Goal: Obtain resource: Obtain resource

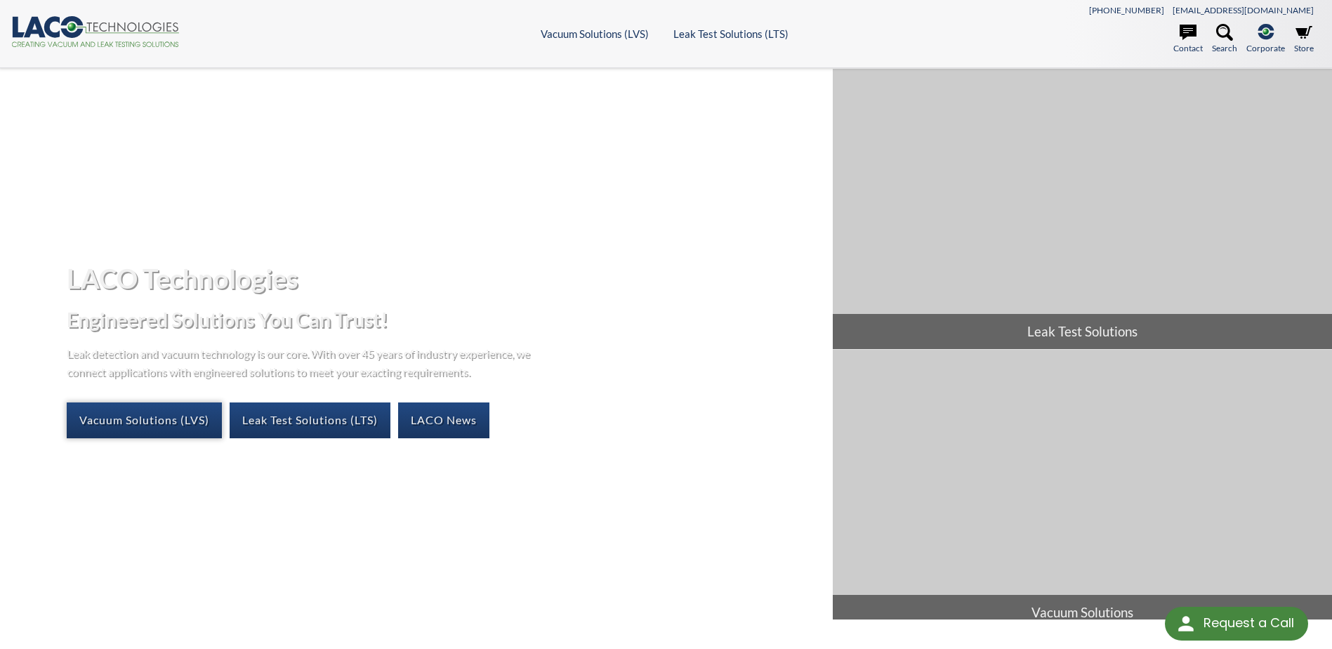
click at [157, 419] on link "Vacuum Solutions (LVS)" at bounding box center [144, 419] width 155 height 35
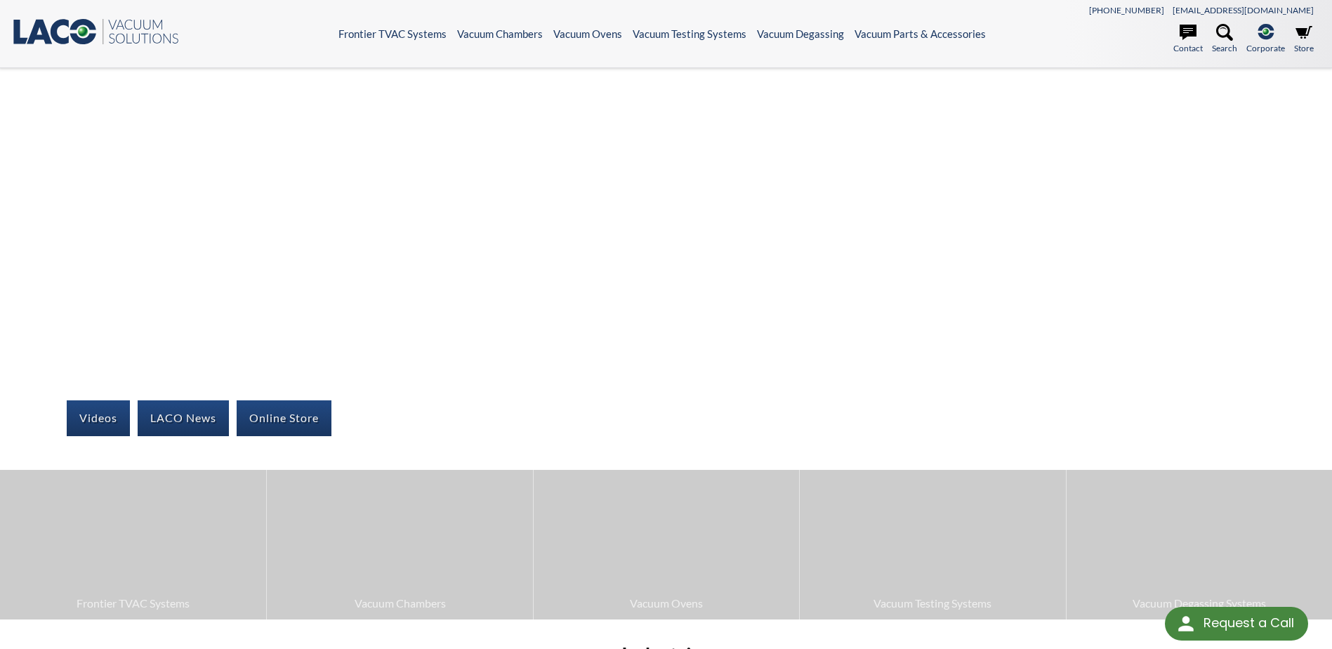
drag, startPoint x: 1113, startPoint y: 227, endPoint x: 1104, endPoint y: 225, distance: 9.6
drag, startPoint x: 1104, startPoint y: 225, endPoint x: 280, endPoint y: 419, distance: 846.3
click at [280, 419] on link "Online Store" at bounding box center [284, 417] width 95 height 35
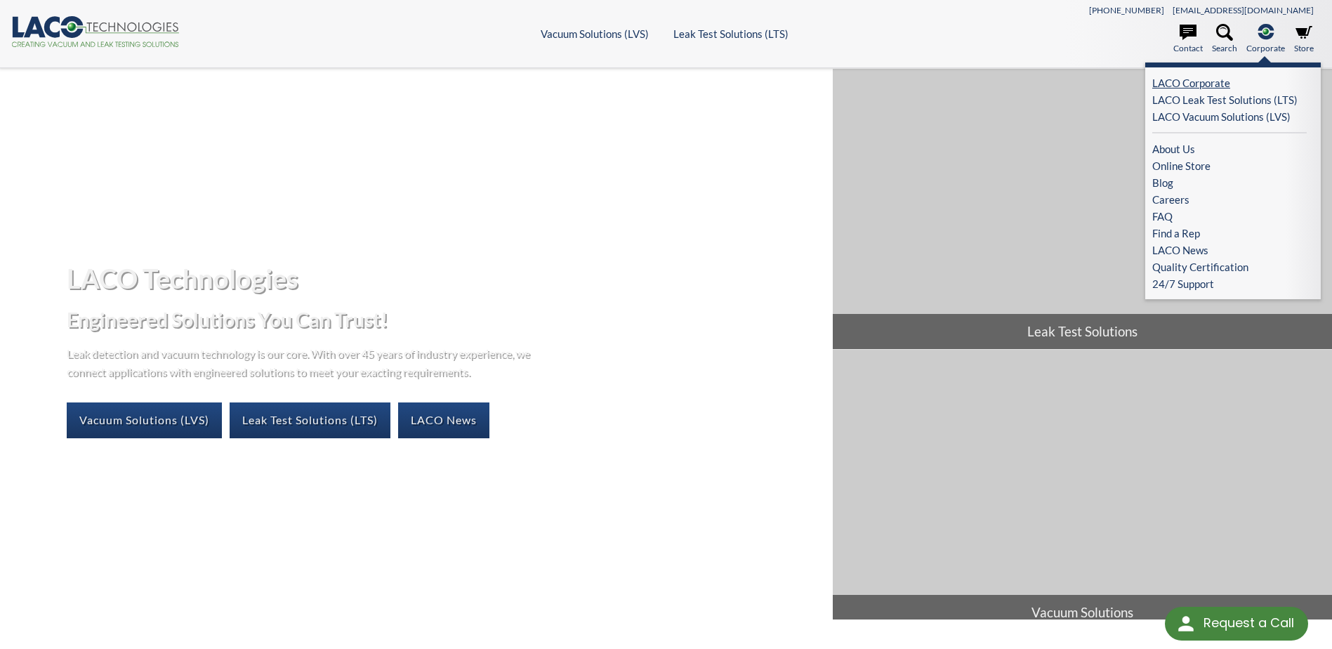
click at [1219, 80] on link "LACO Corporate" at bounding box center [1229, 82] width 154 height 17
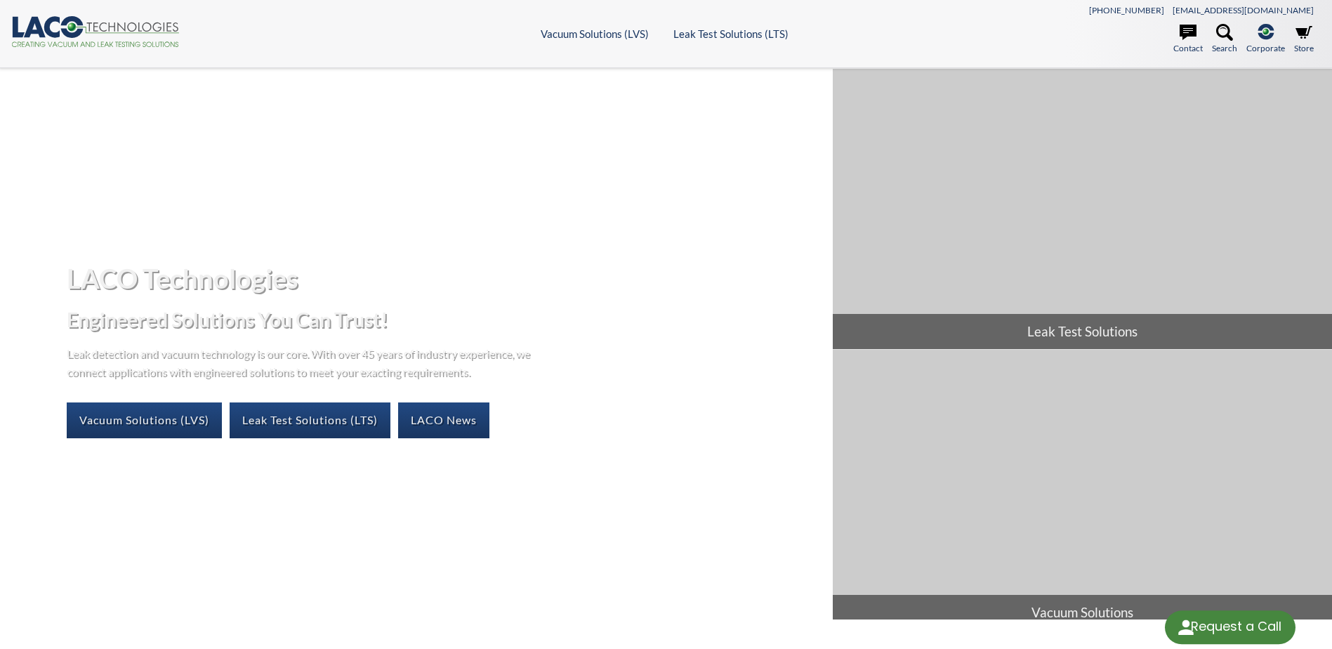
select select "Language Translate Widget"
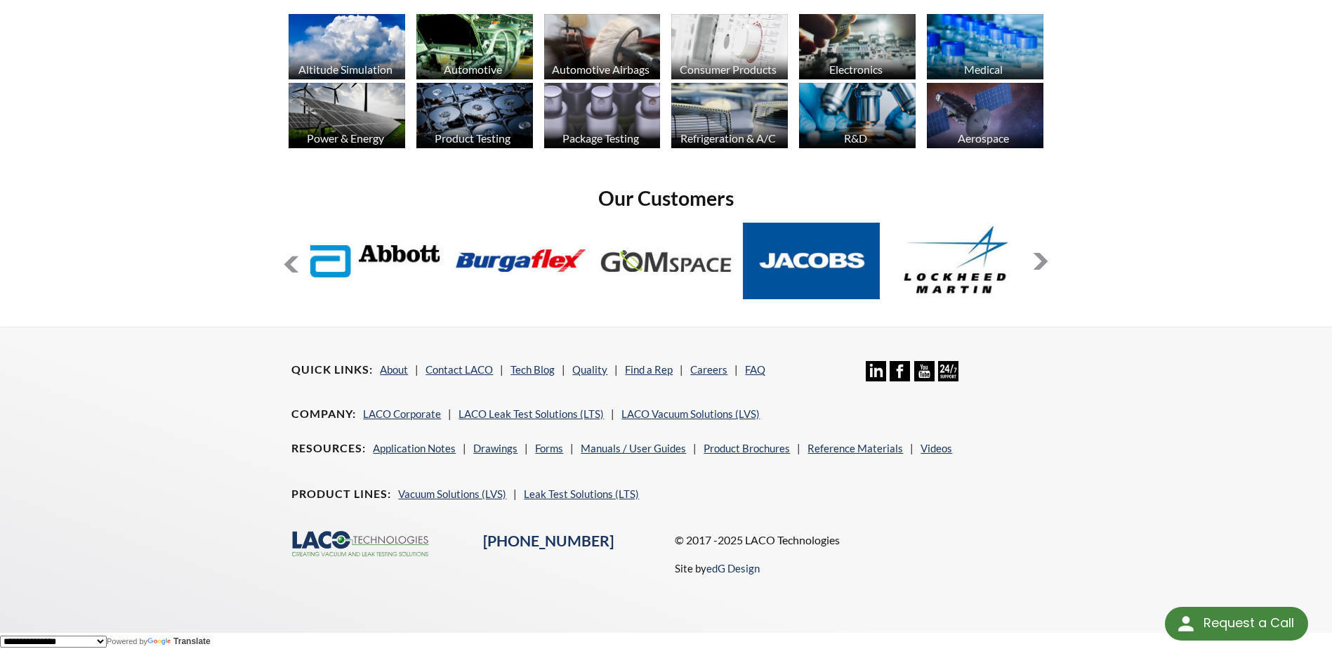
scroll to position [1134, 0]
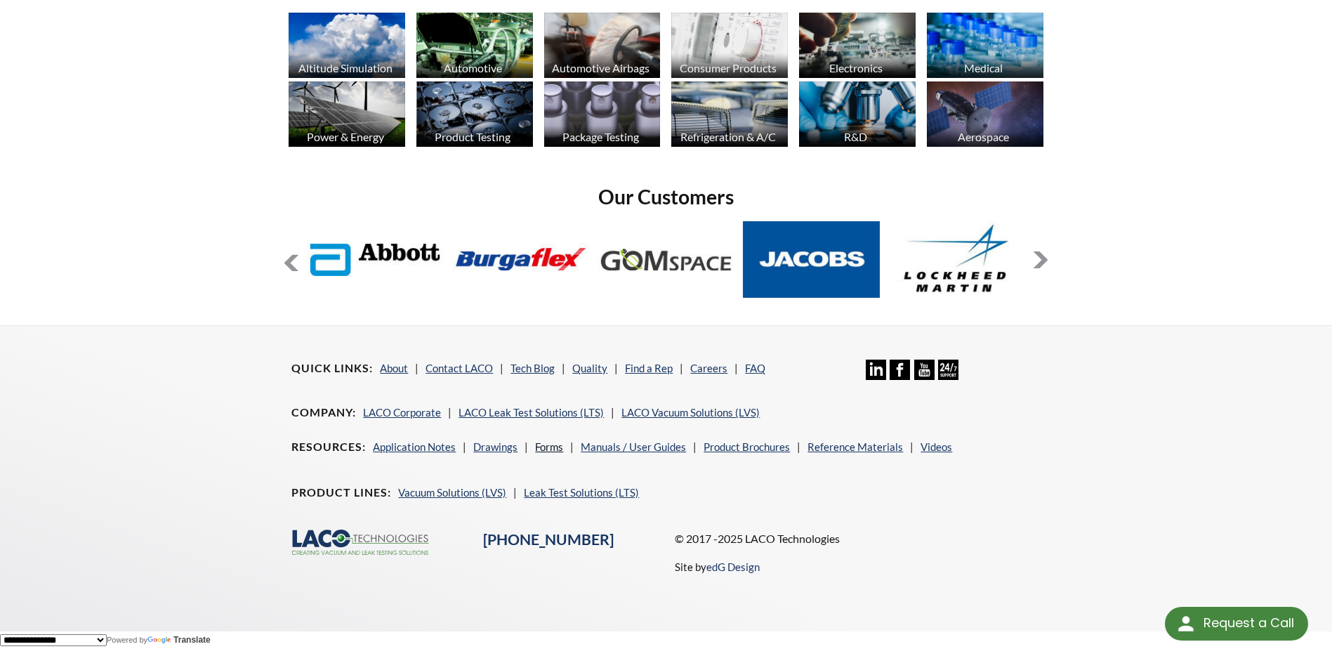
click at [551, 448] on link "Forms" at bounding box center [549, 446] width 28 height 13
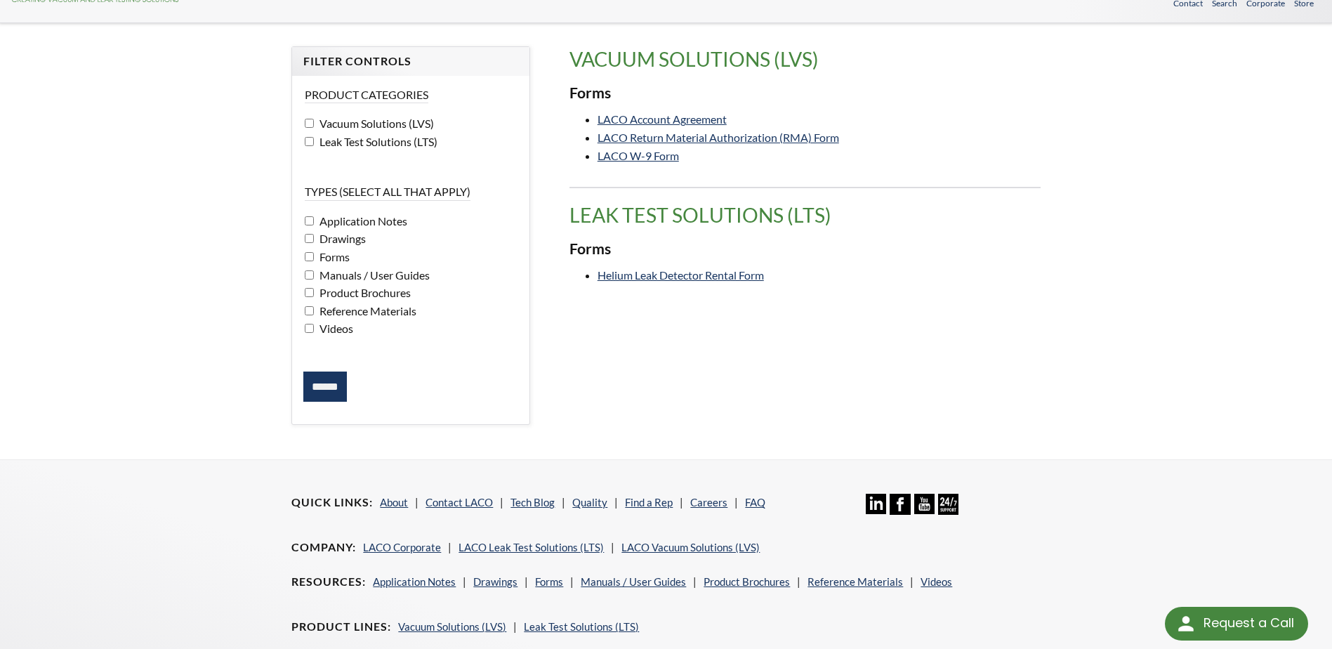
scroll to position [181, 0]
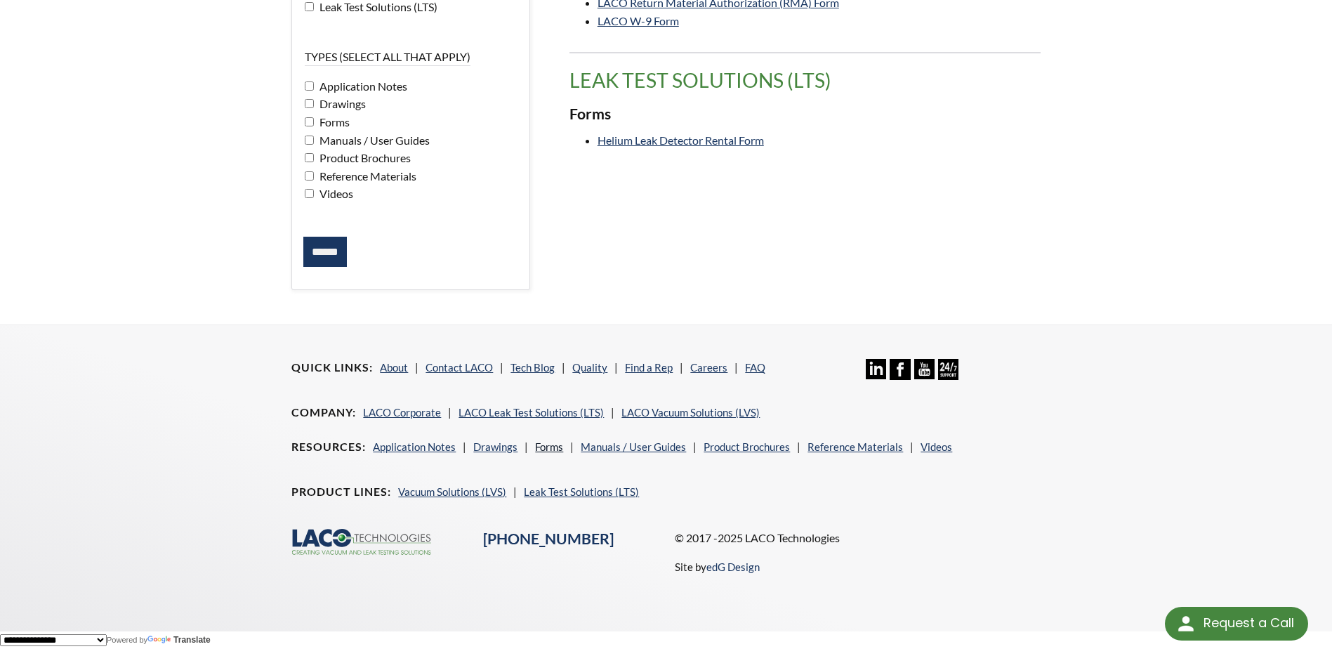
click at [541, 445] on link "Forms" at bounding box center [549, 446] width 28 height 13
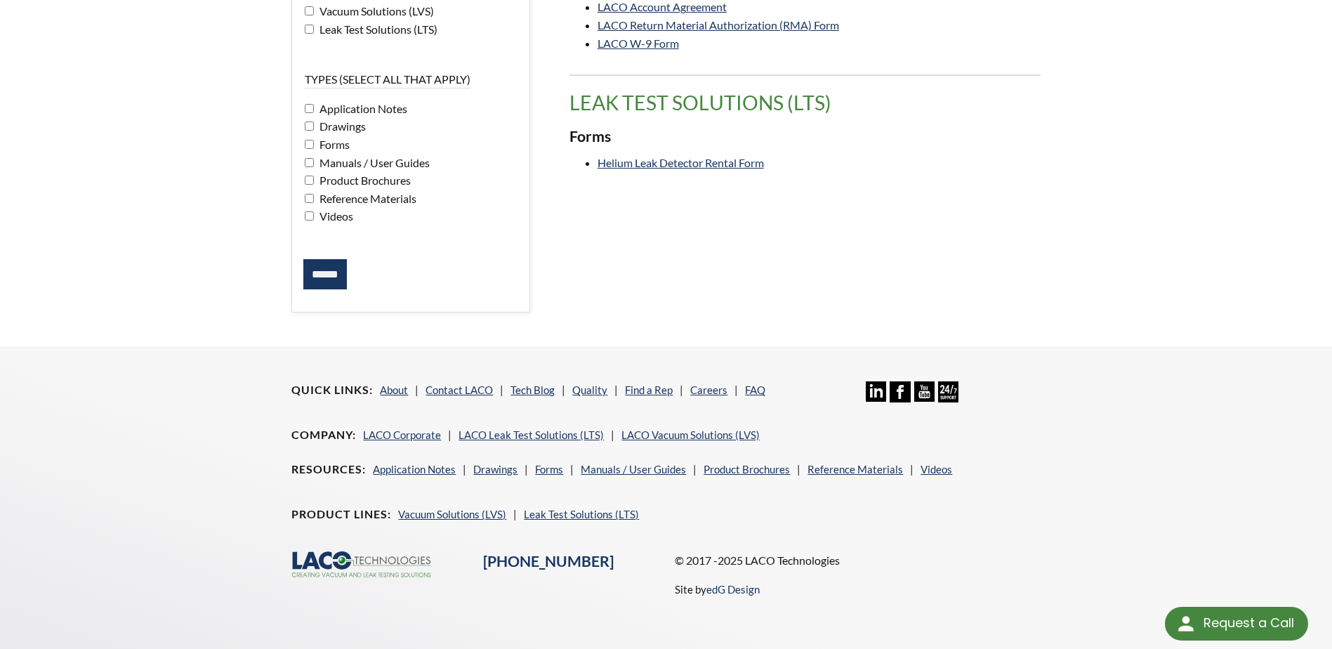
scroll to position [181, 0]
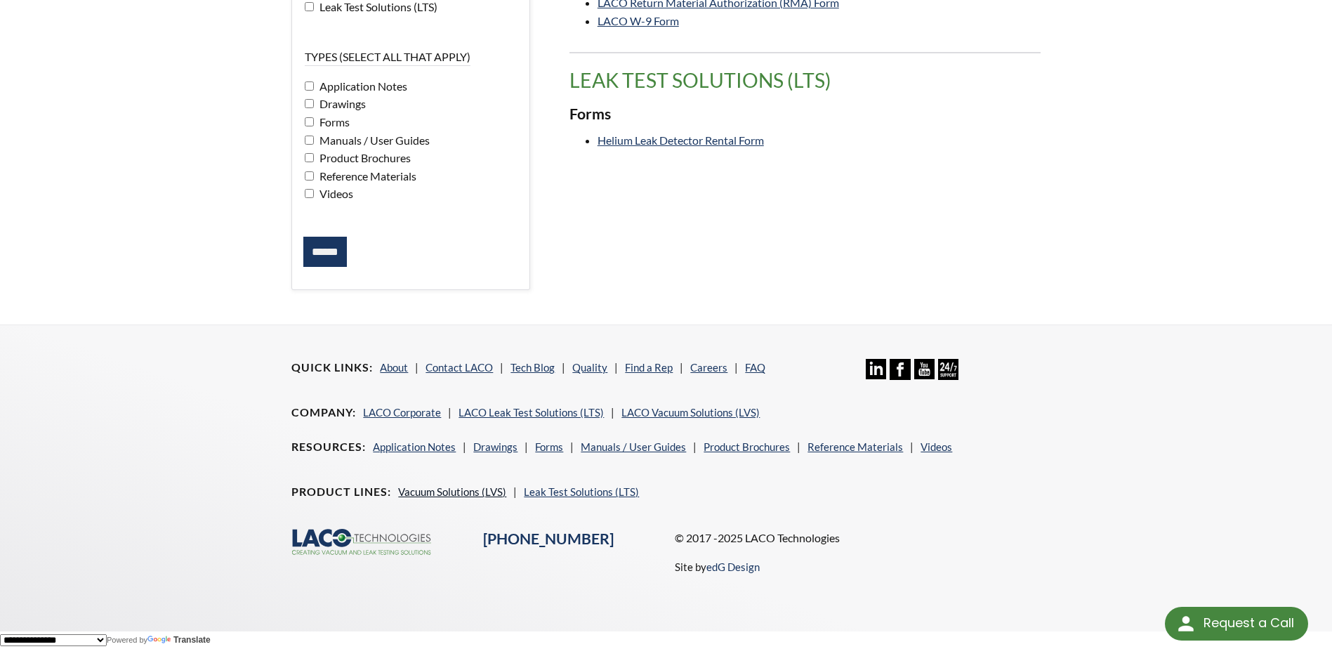
click at [432, 489] on link "Vacuum Solutions (LVS)" at bounding box center [452, 491] width 108 height 13
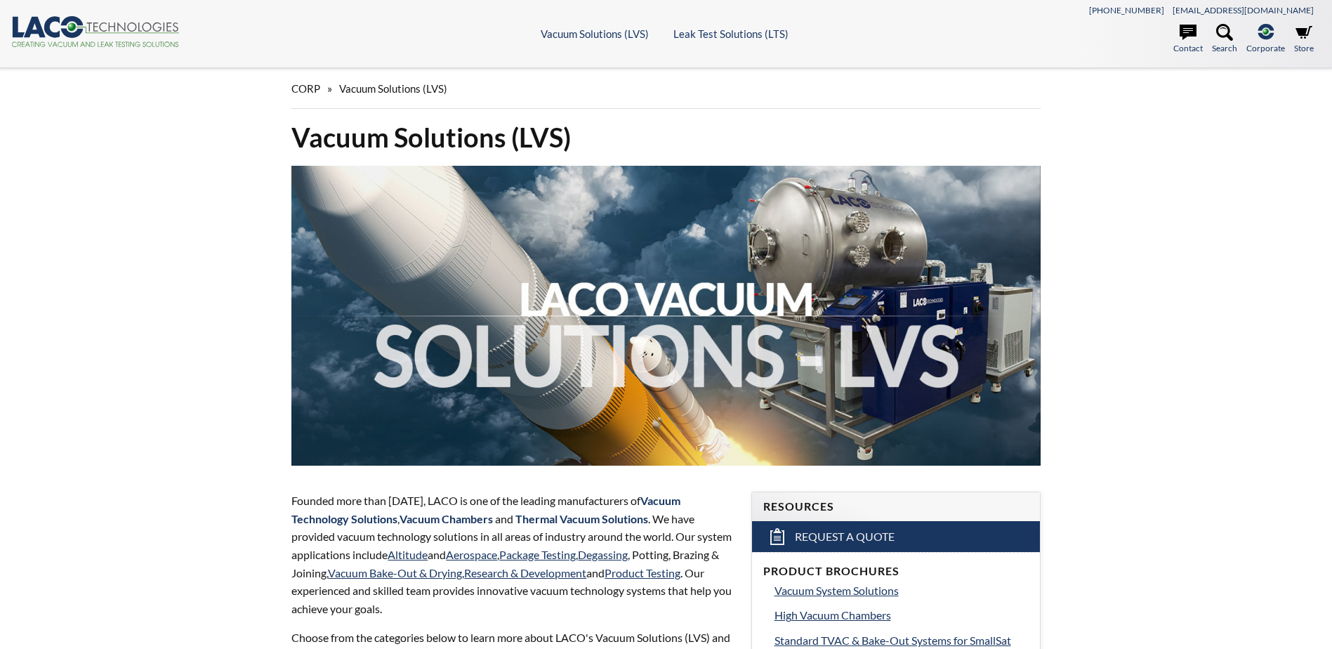
select select "Language Translate Widget"
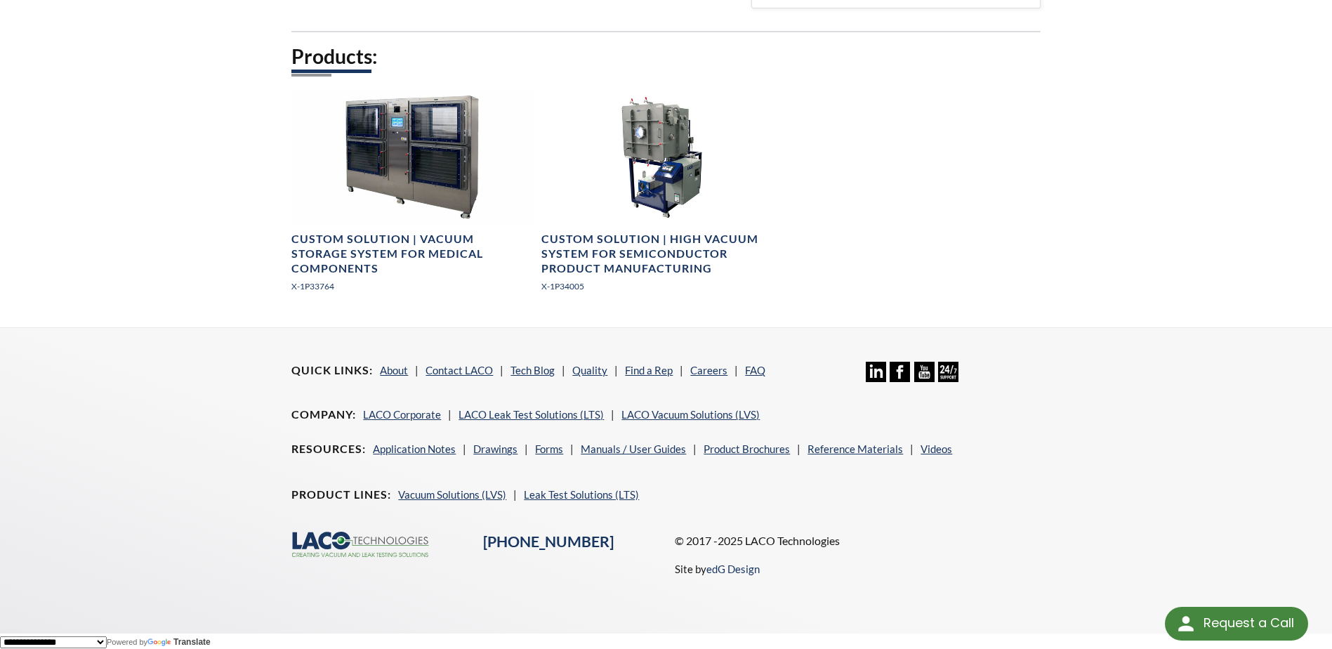
scroll to position [3221, 0]
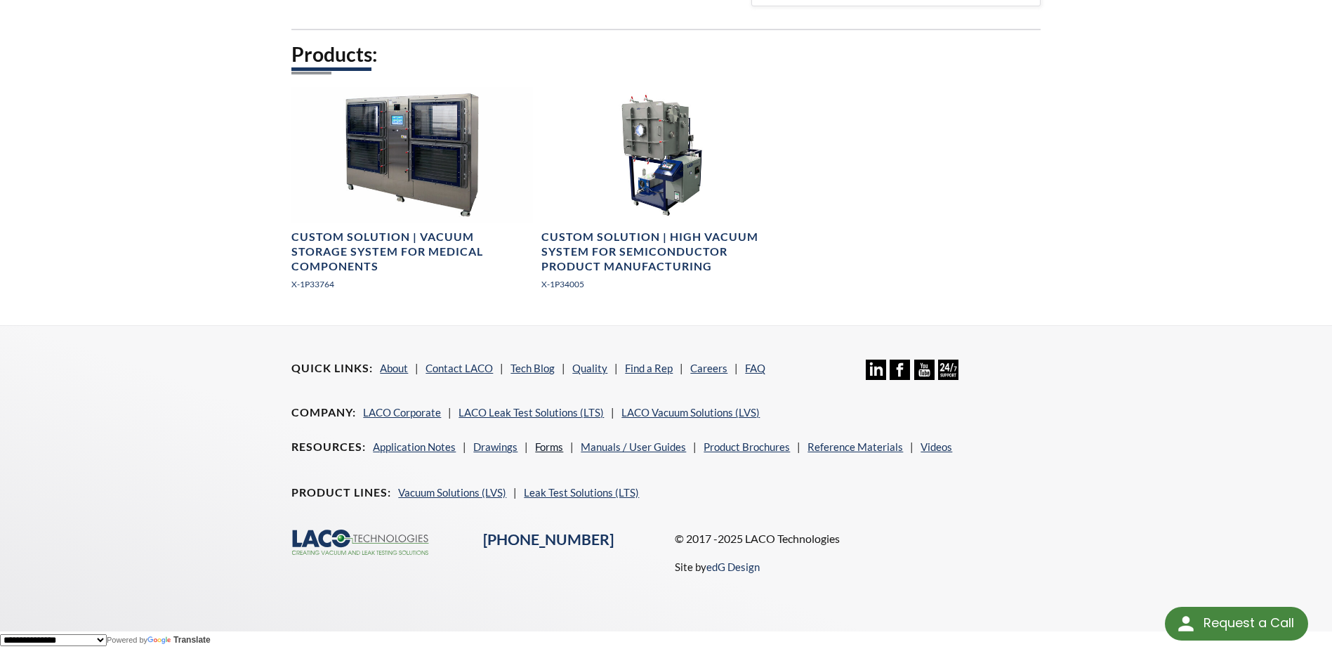
click at [545, 447] on link "Forms" at bounding box center [549, 446] width 28 height 13
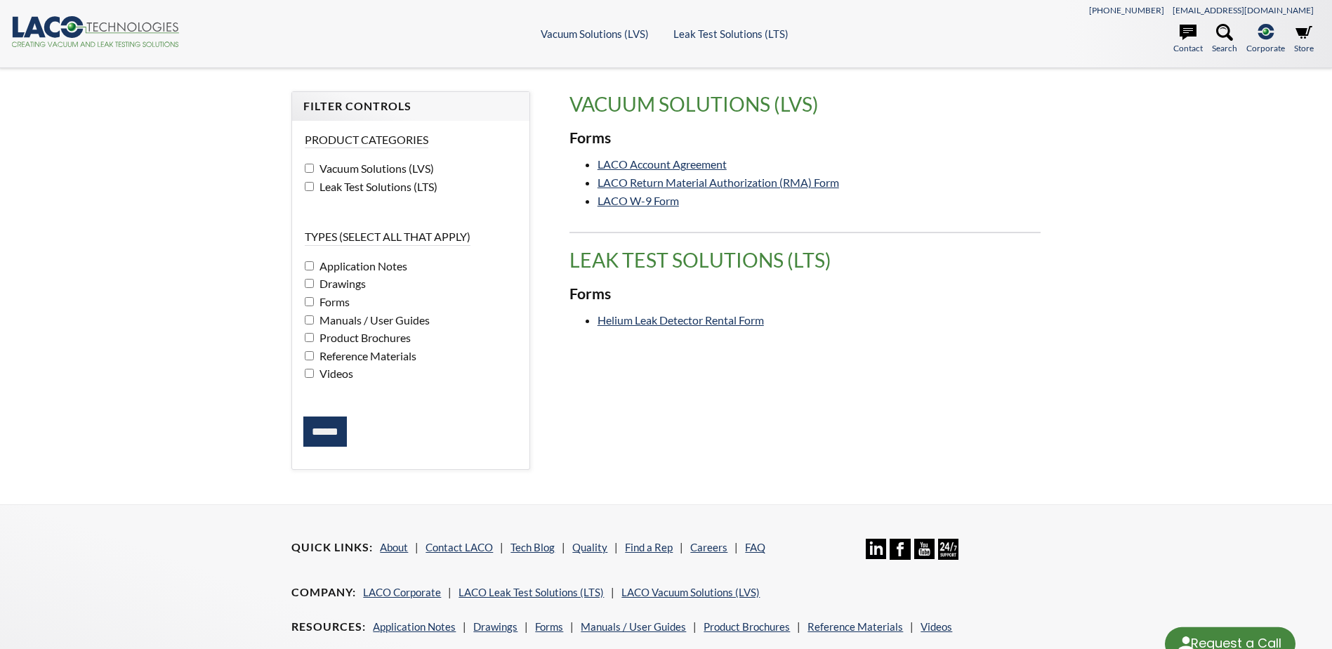
select select "Language Translate Widget"
click at [326, 439] on input "******" at bounding box center [325, 431] width 44 height 31
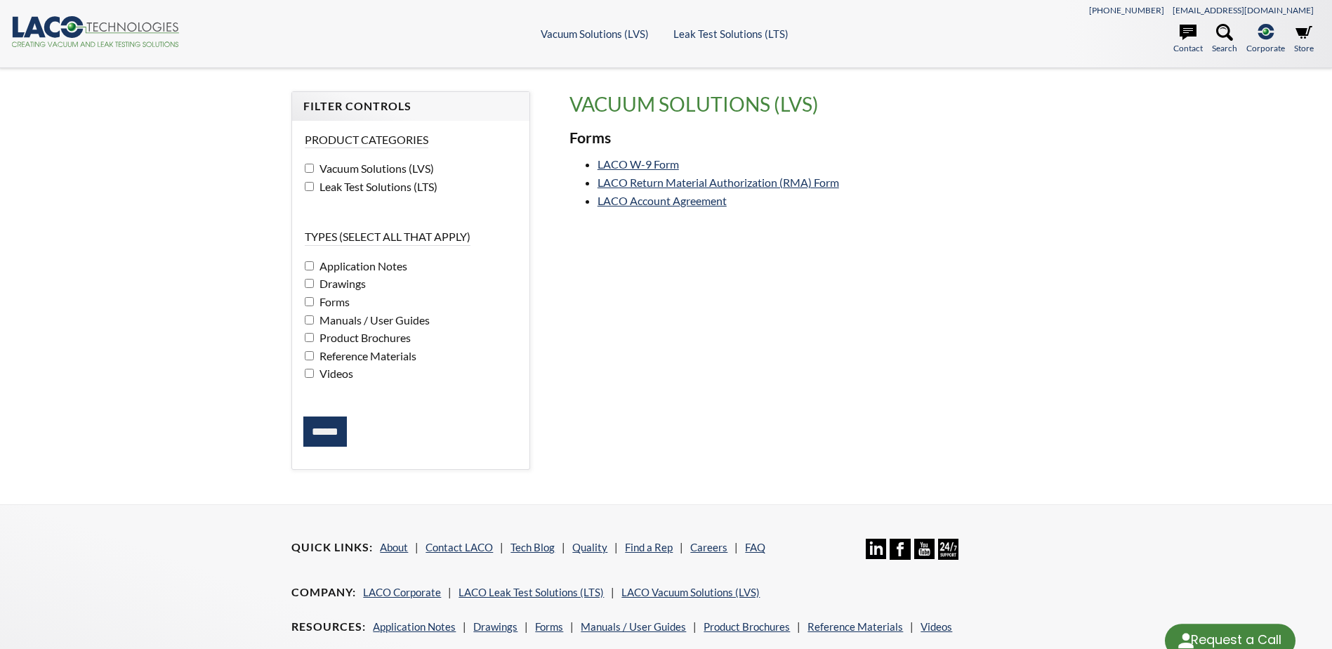
select select "Language Translate Widget"
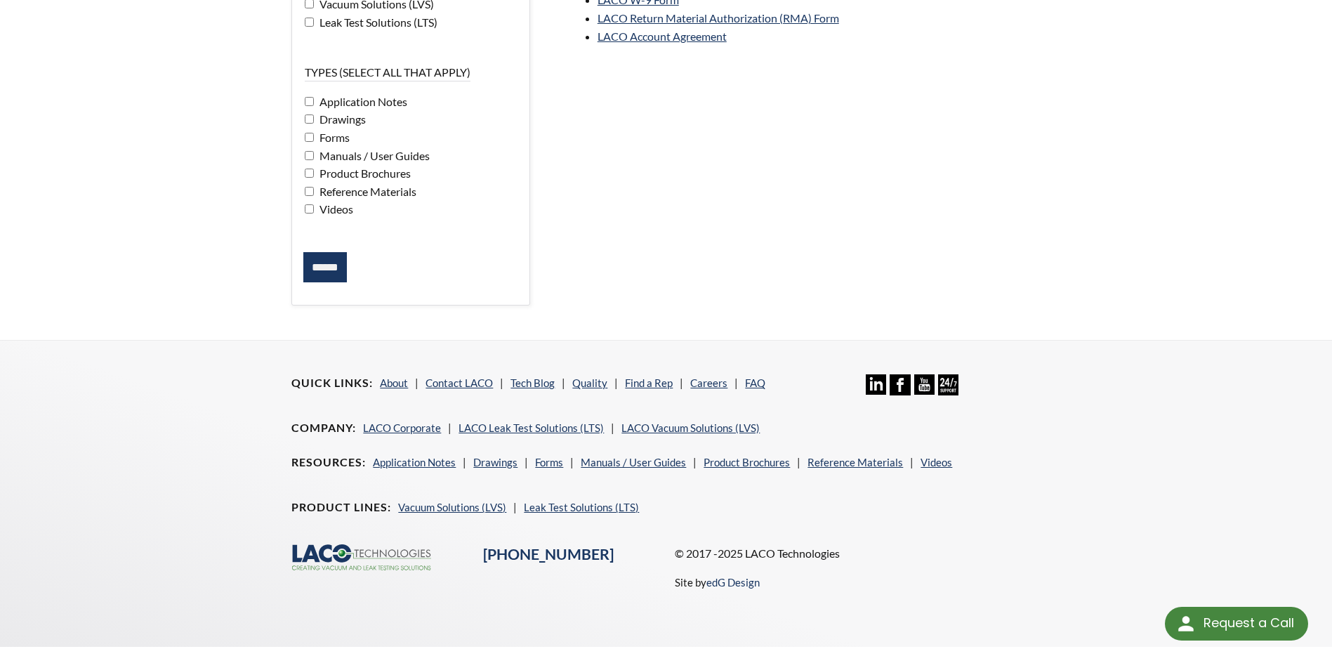
scroll to position [181, 0]
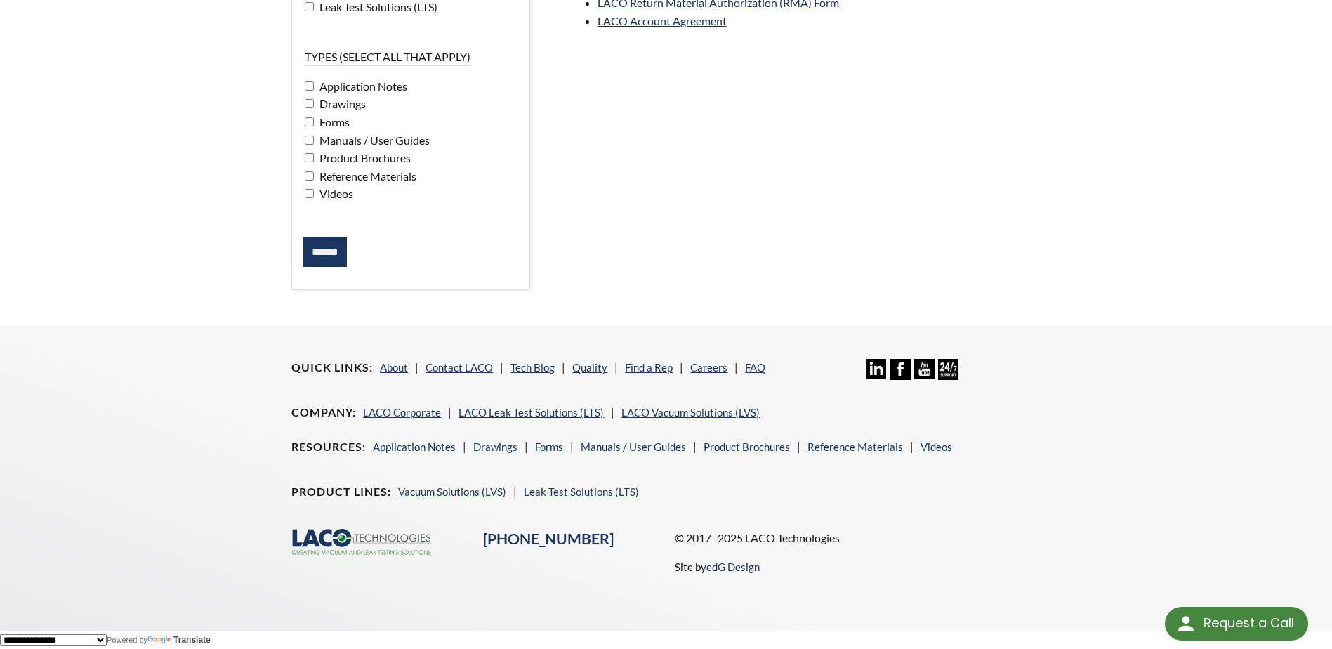
click at [861, 207] on div "Filter Controls Product Categories Vacuum Solutions (LVS) Leak Test Solutions (…" at bounding box center [665, 107] width 765 height 390
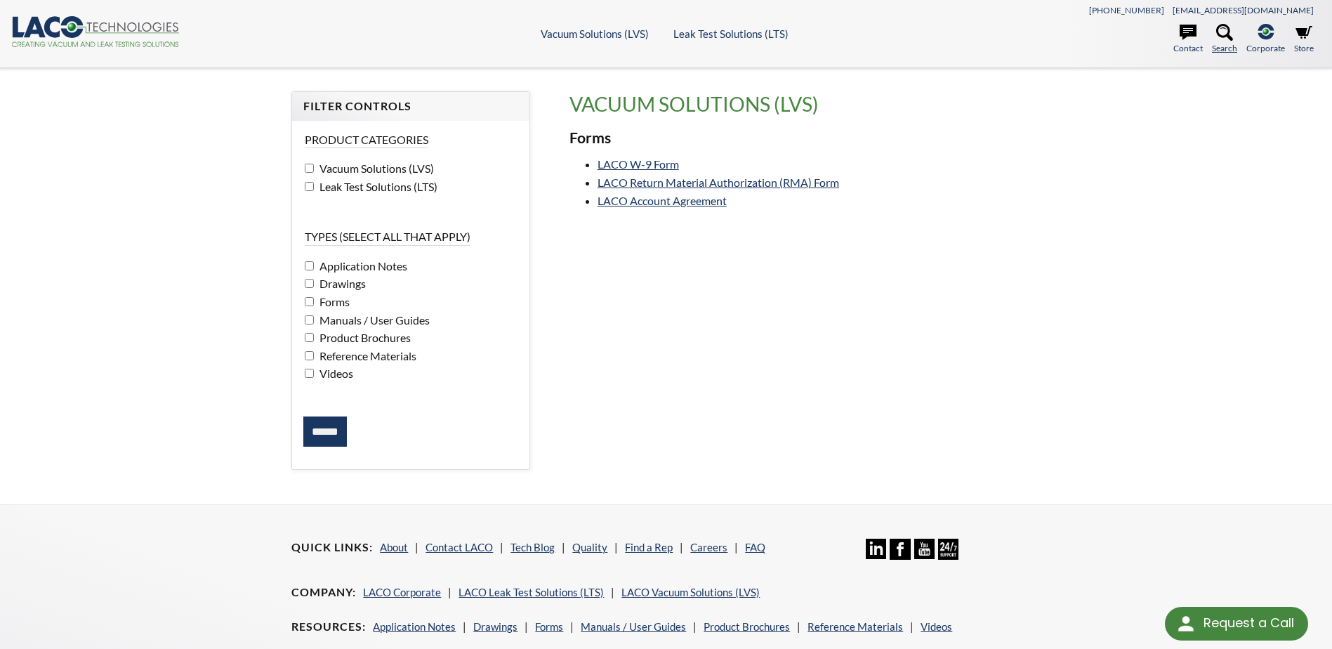
click at [1228, 31] on icon at bounding box center [1224, 32] width 17 height 17
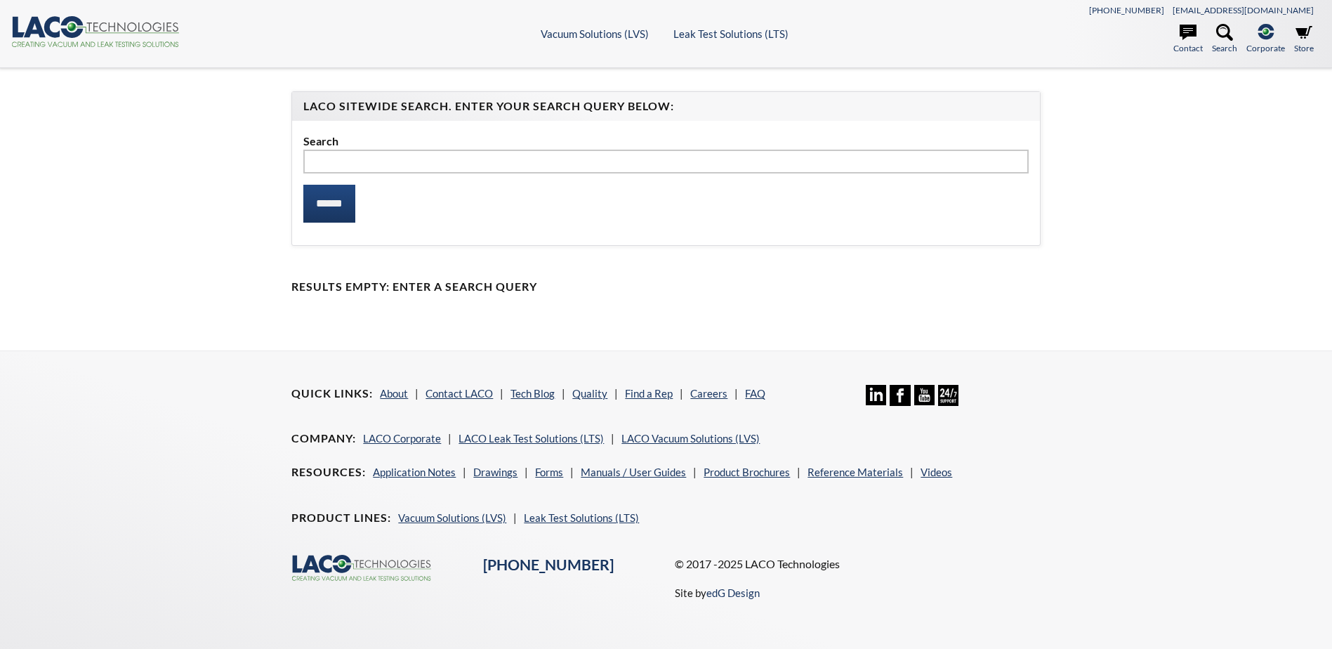
select select "Language Translate Widget"
type input "***"
click at [330, 206] on input "******" at bounding box center [329, 204] width 52 height 38
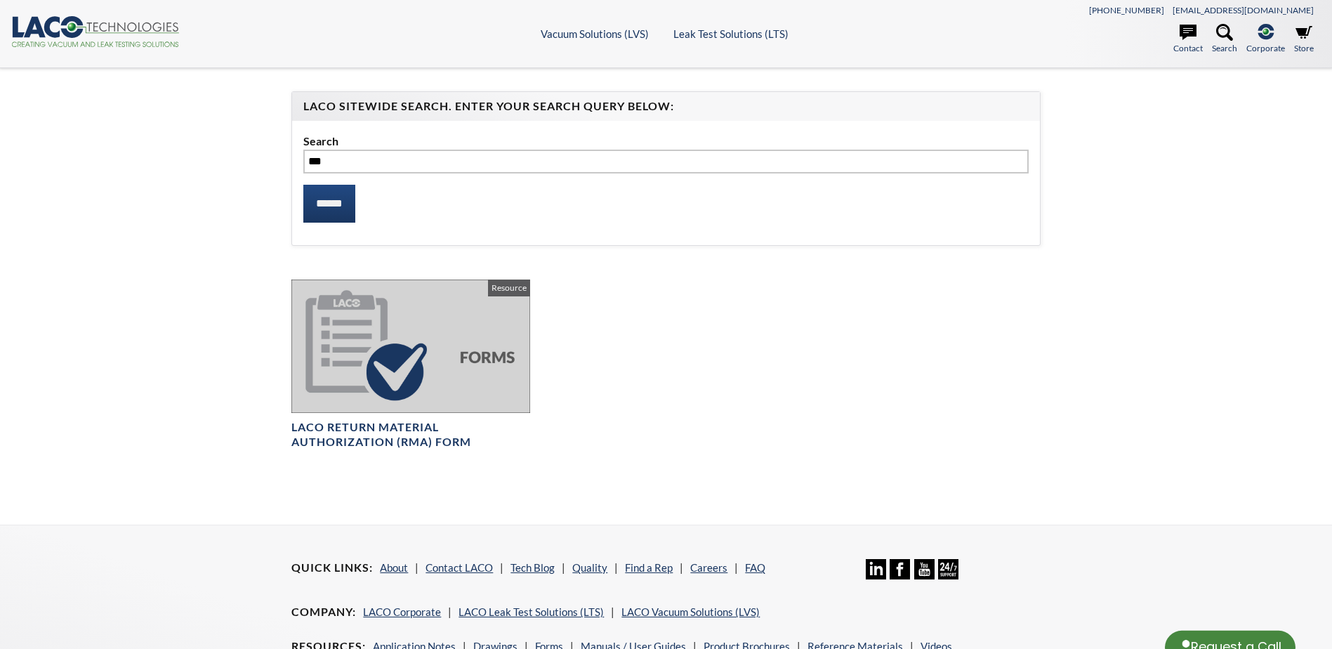
select select "Language Translate Widget"
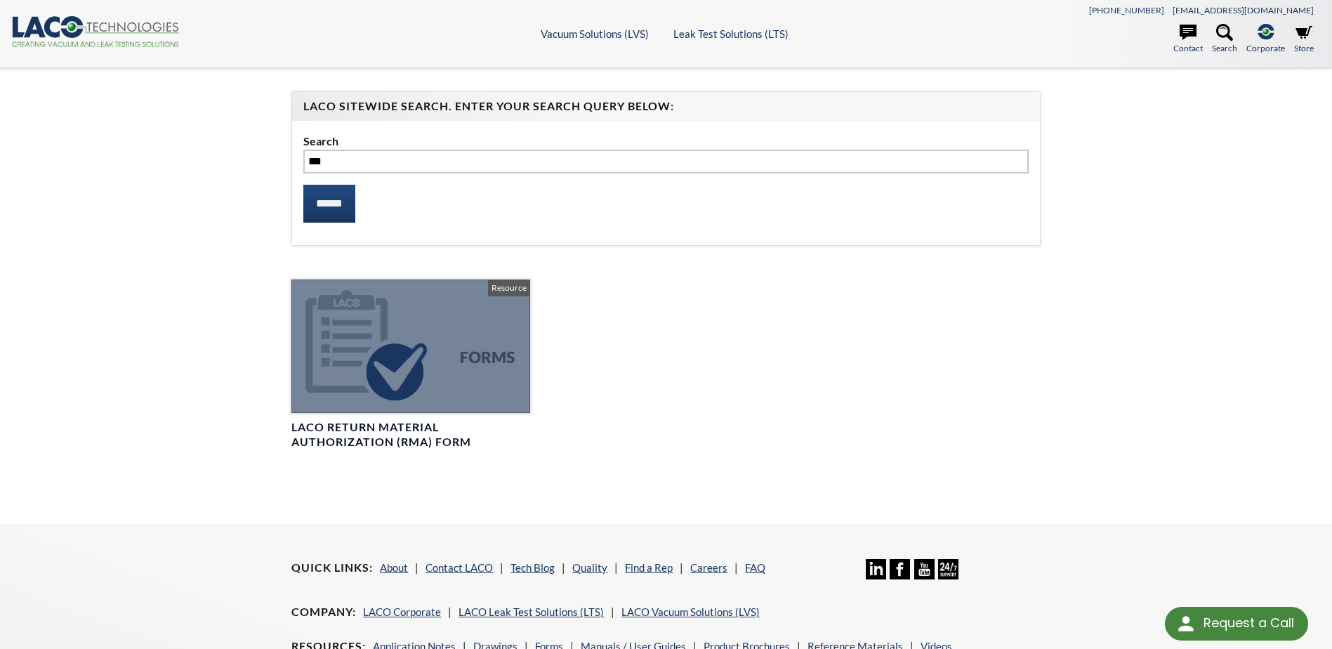
click at [395, 344] on div at bounding box center [410, 346] width 238 height 134
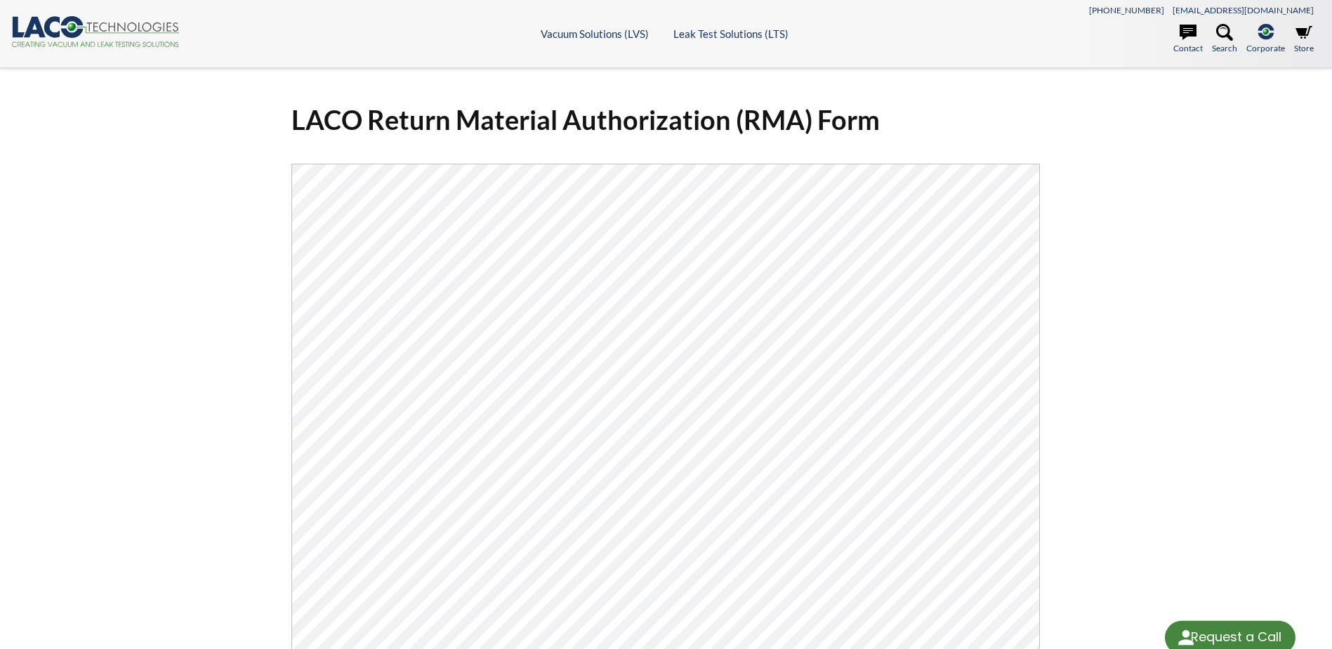
select select "Language Translate Widget"
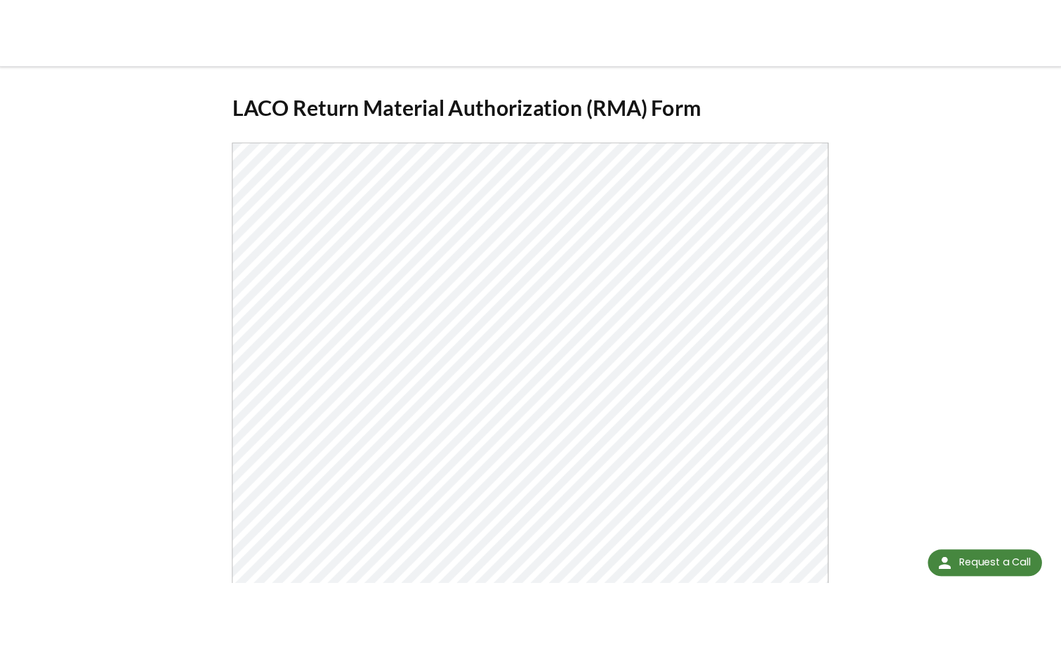
scroll to position [43, 0]
